Goal: Contribute content

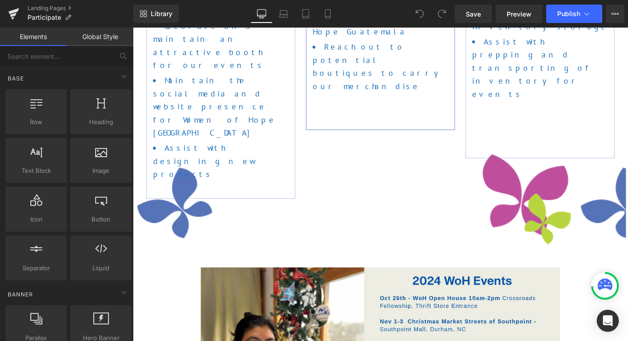
scroll to position [519, 0]
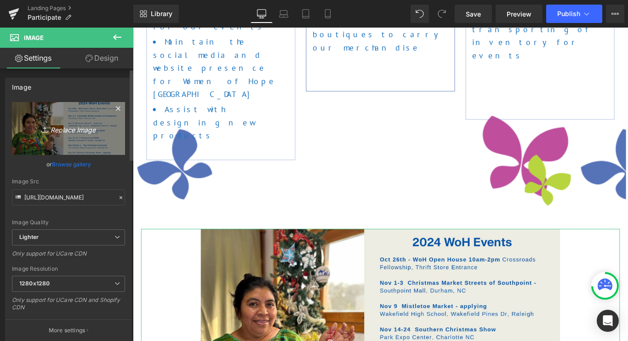
click at [71, 128] on icon "Replace Image" at bounding box center [69, 128] width 74 height 11
type input "C:\fakepath\2025 Events Banner Website.png"
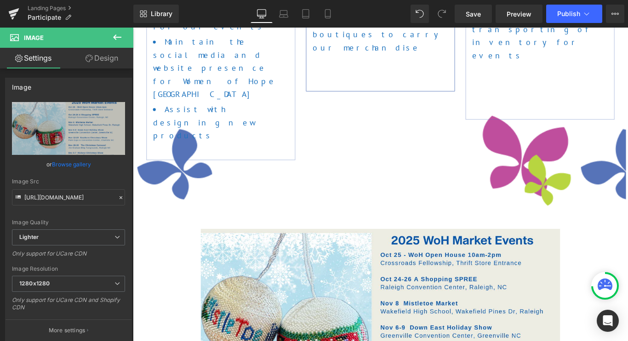
type input "[URL][DOMAIN_NAME]"
click at [472, 14] on span "Save" at bounding box center [473, 14] width 15 height 10
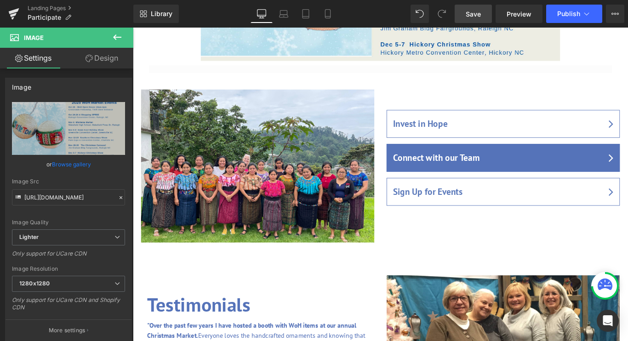
scroll to position [920, 0]
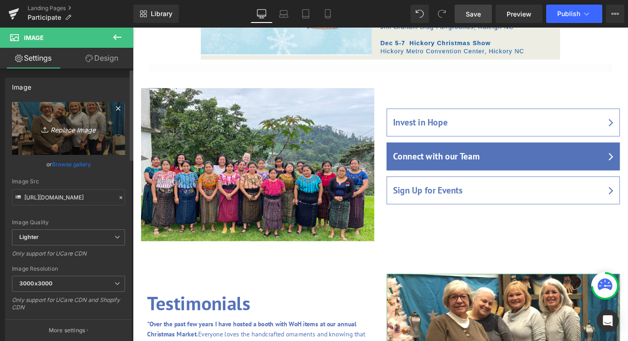
click at [72, 129] on icon "Replace Image" at bounding box center [69, 128] width 74 height 11
type input "C:\fakepath\2025 Hickory Christmas Show.png"
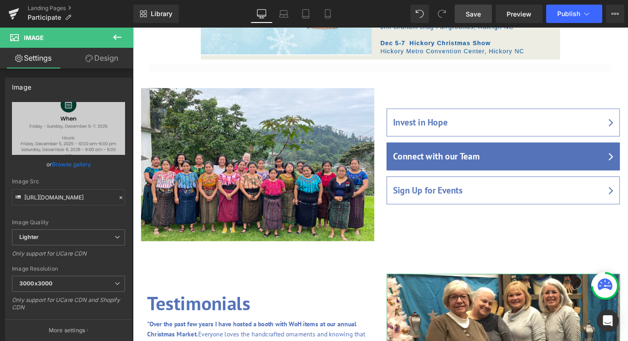
scroll to position [2153, 557]
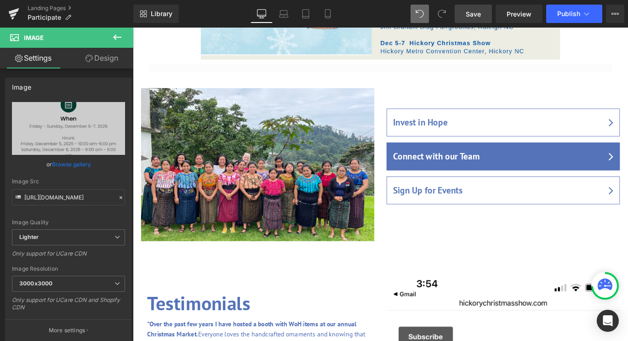
type input "[URL][DOMAIN_NAME]"
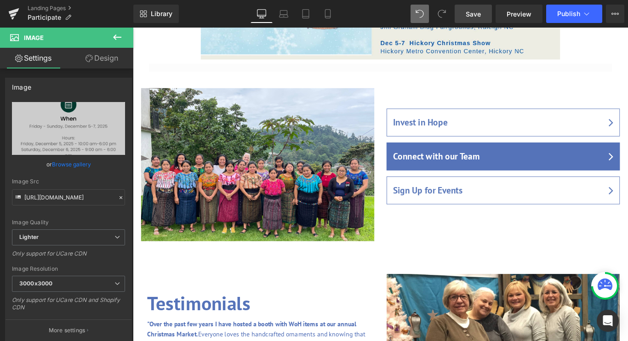
scroll to position [5, 5]
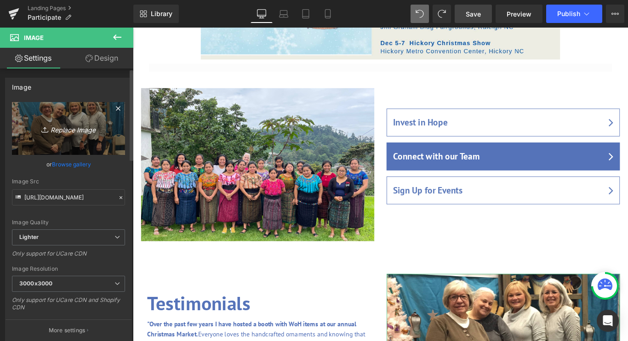
click at [60, 132] on icon "Replace Image" at bounding box center [69, 128] width 74 height 11
type input "C:\fakepath\IMG_5555.jpeg"
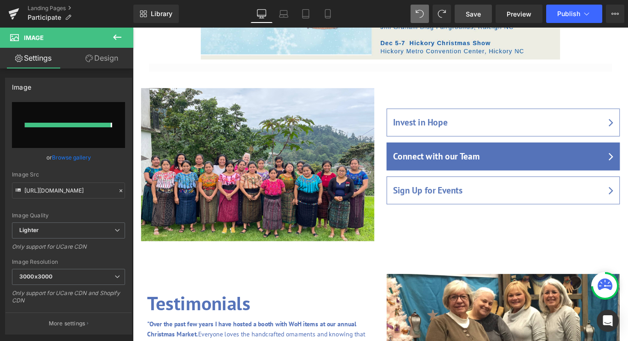
type input "[URL][DOMAIN_NAME]"
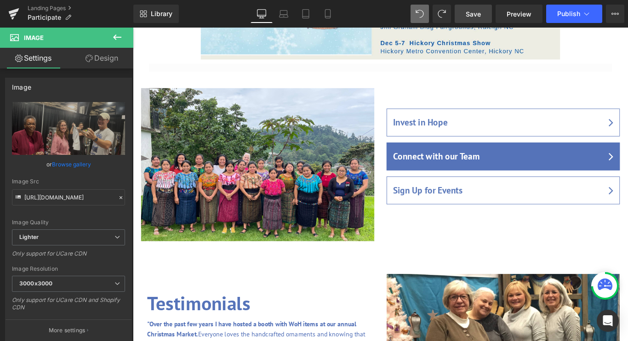
scroll to position [1783, 557]
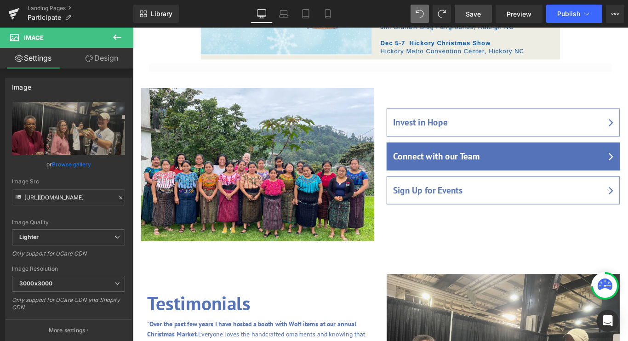
drag, startPoint x: 407, startPoint y: 196, endPoint x: 482, endPoint y: 3, distance: 207.0
